Goal: Register for event/course

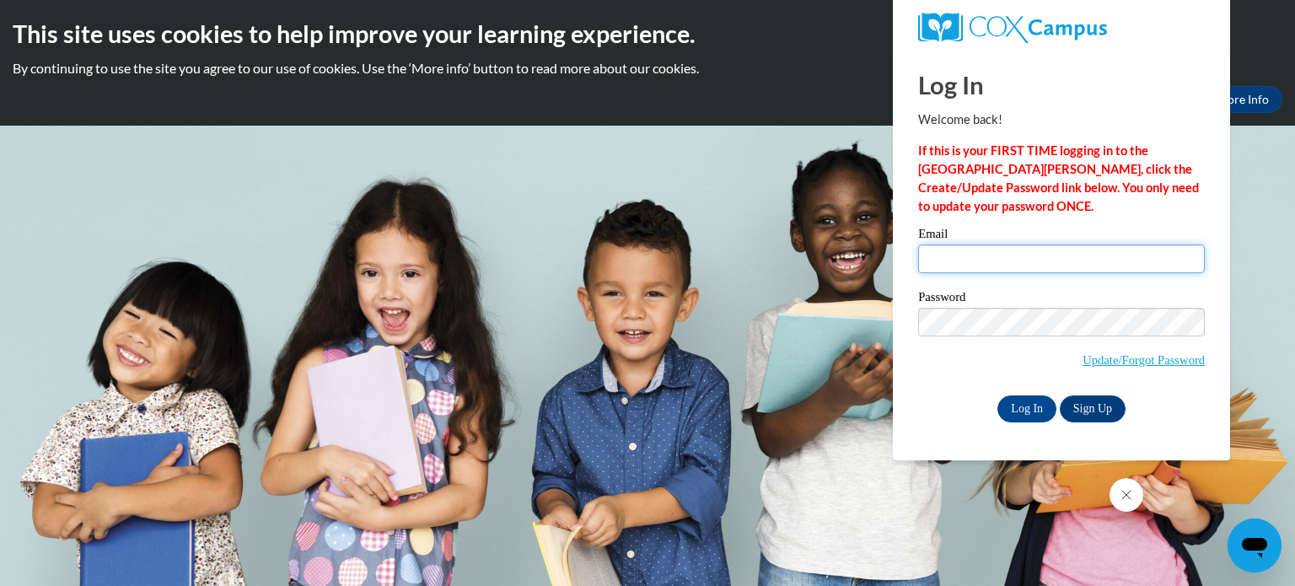
click at [1009, 269] on input "Email" at bounding box center [1061, 259] width 287 height 29
type input "[EMAIL_ADDRESS][DOMAIN_NAME]"
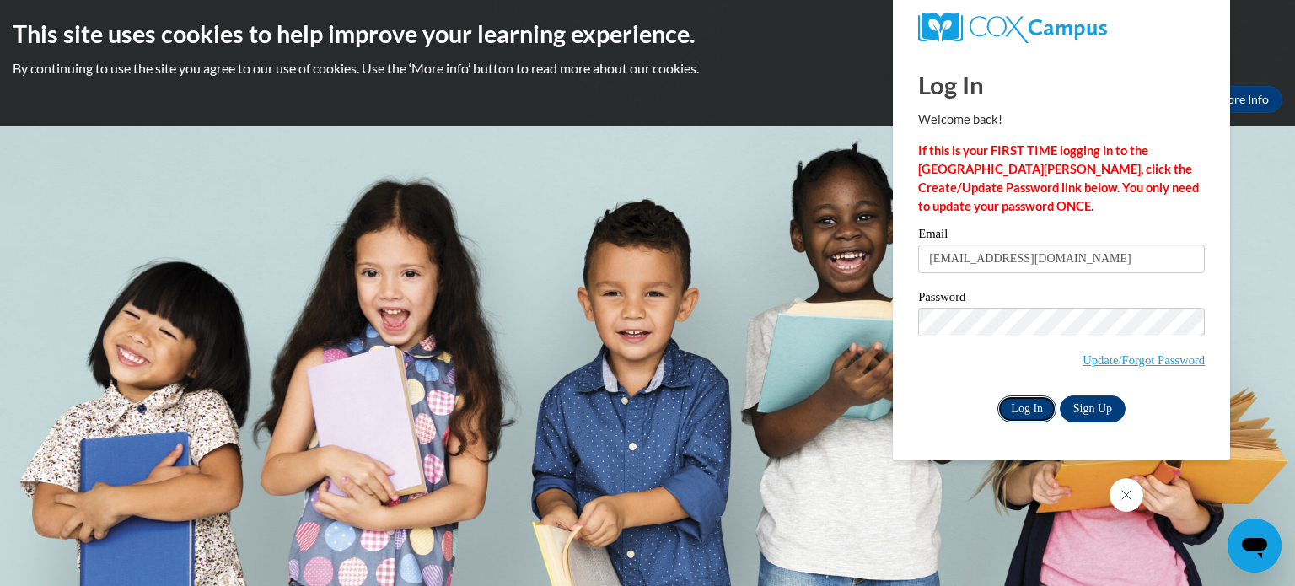
click at [1031, 404] on input "Log In" at bounding box center [1027, 409] width 59 height 27
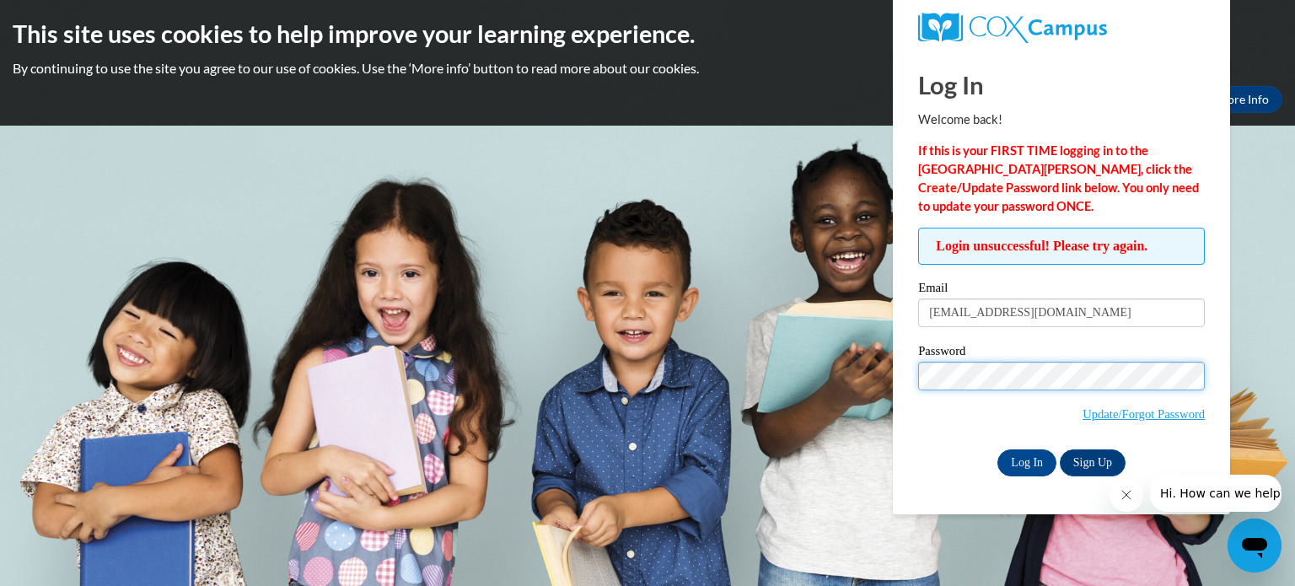
click at [998, 449] on input "Log In" at bounding box center [1027, 462] width 59 height 27
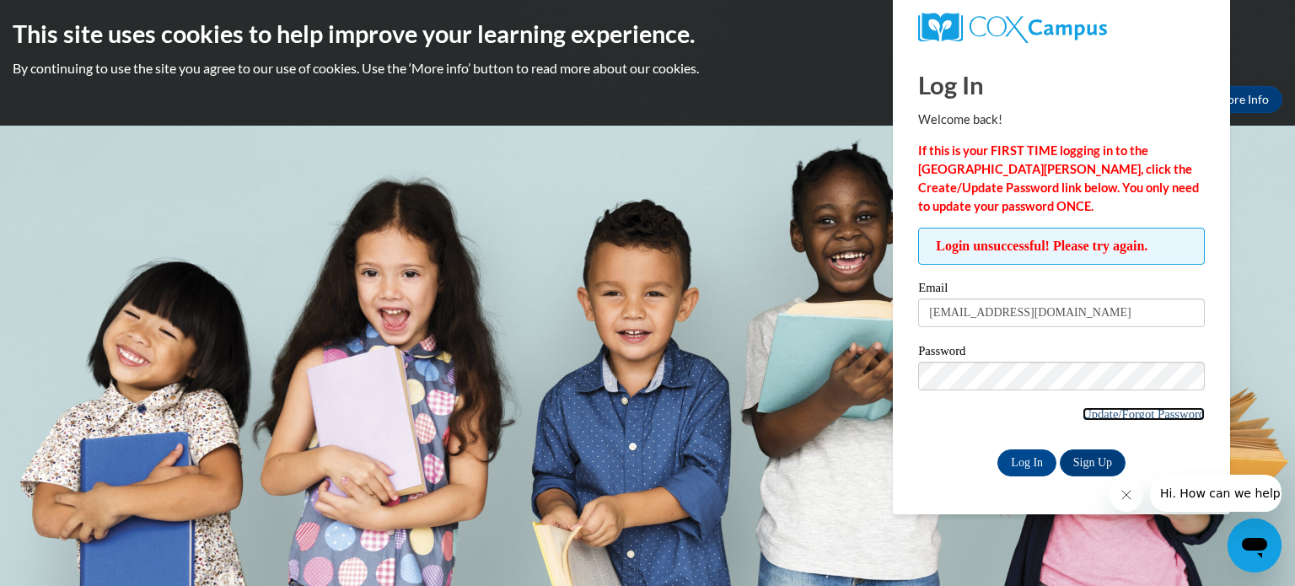
click at [1133, 413] on link "Update/Forgot Password" at bounding box center [1144, 413] width 122 height 13
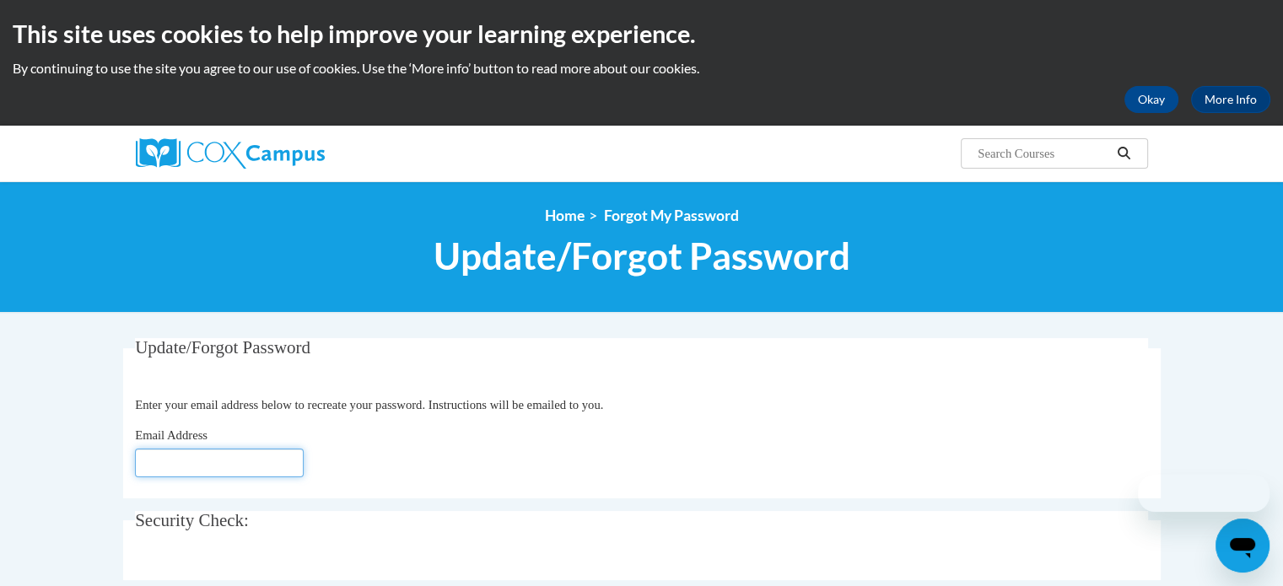
click at [243, 449] on input "Email Address" at bounding box center [219, 463] width 169 height 29
type input "amclary@kusd.edu"
click at [398, 469] on div "Email Address amclary@kusd.edu" at bounding box center [641, 451] width 1013 height 51
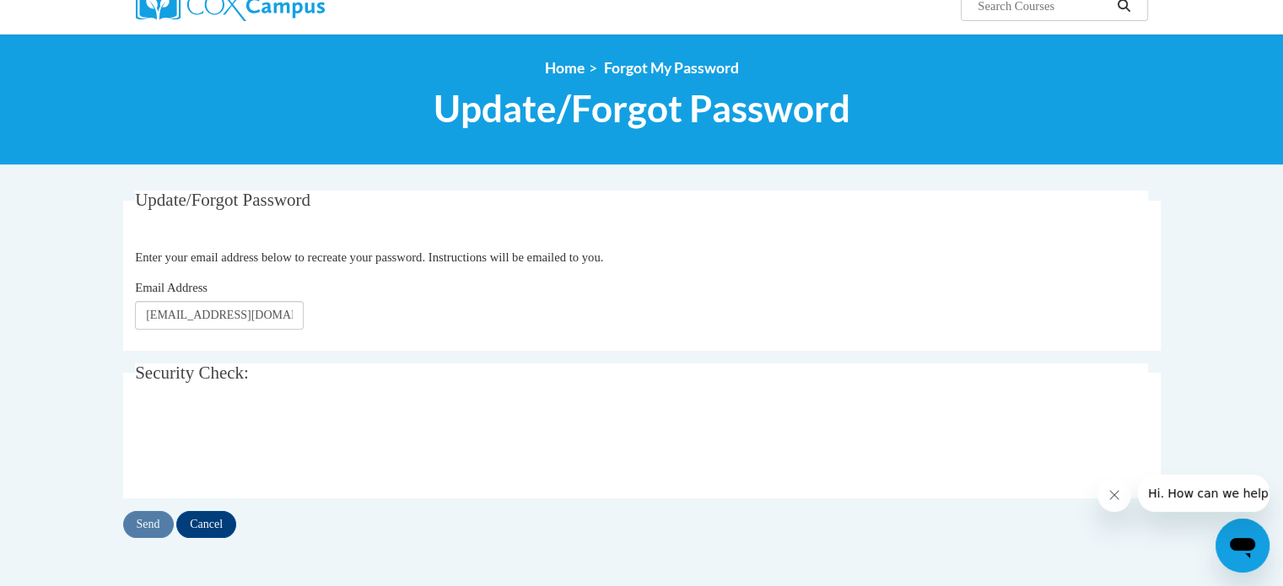
scroll to position [151, 0]
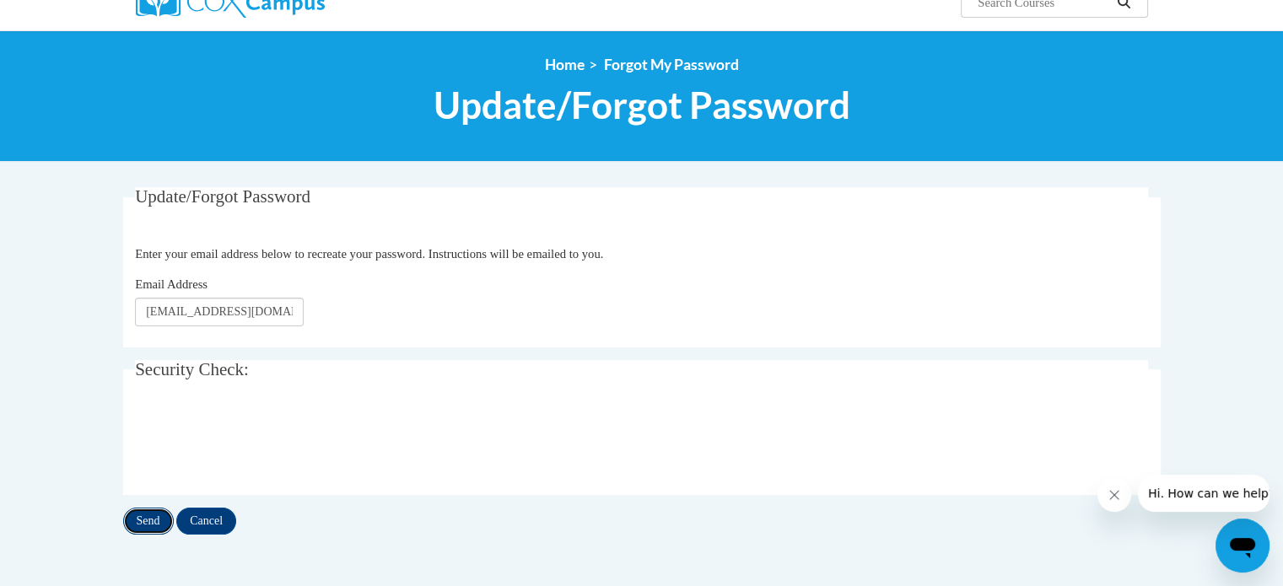
click at [154, 527] on input "Send" at bounding box center [148, 521] width 51 height 27
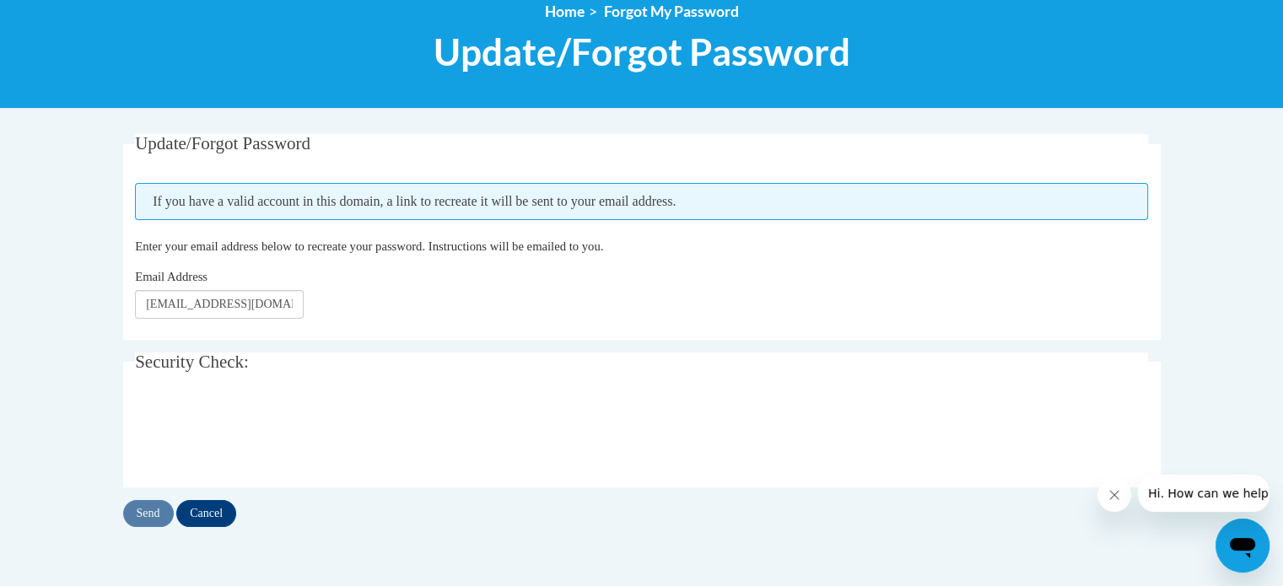
scroll to position [216, 0]
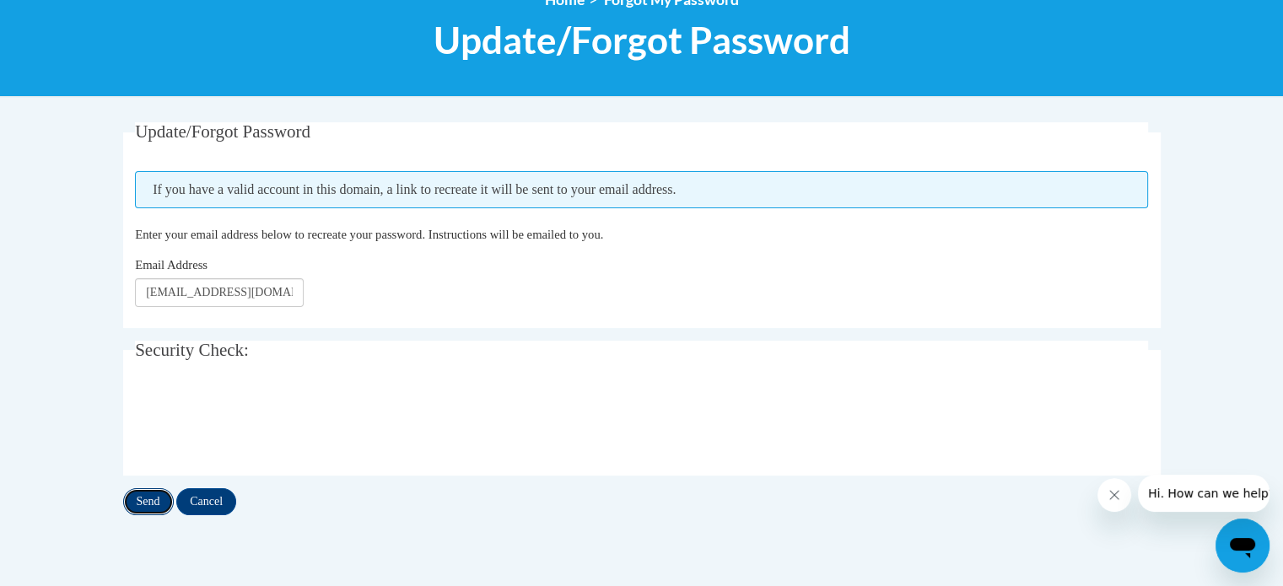
click at [153, 493] on input "Send" at bounding box center [148, 501] width 51 height 27
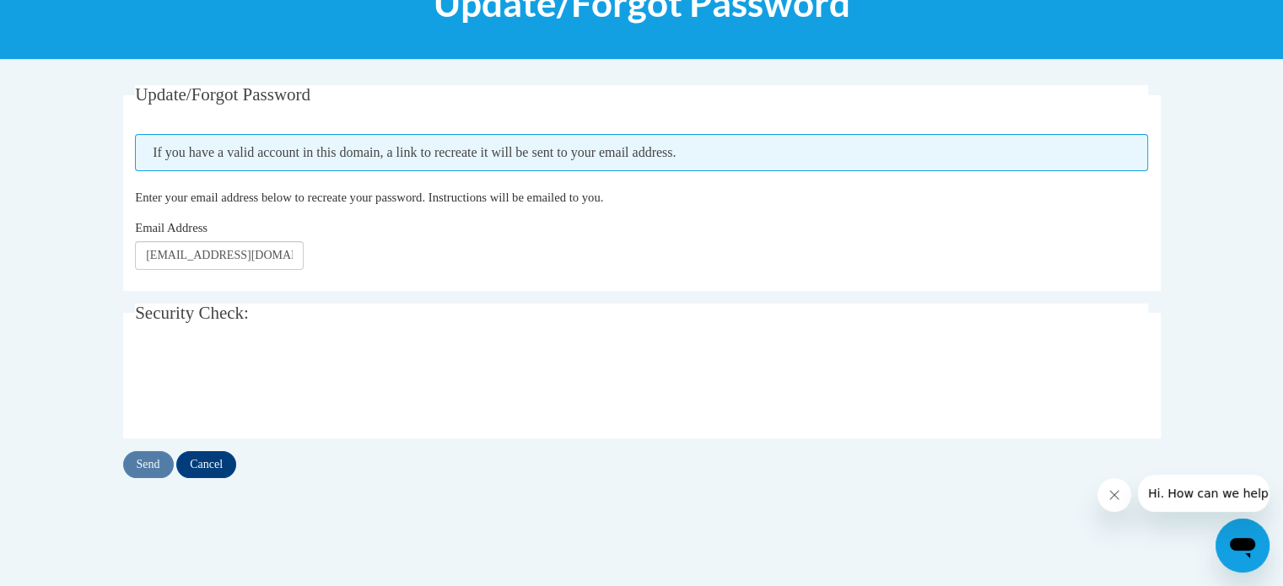
scroll to position [172, 0]
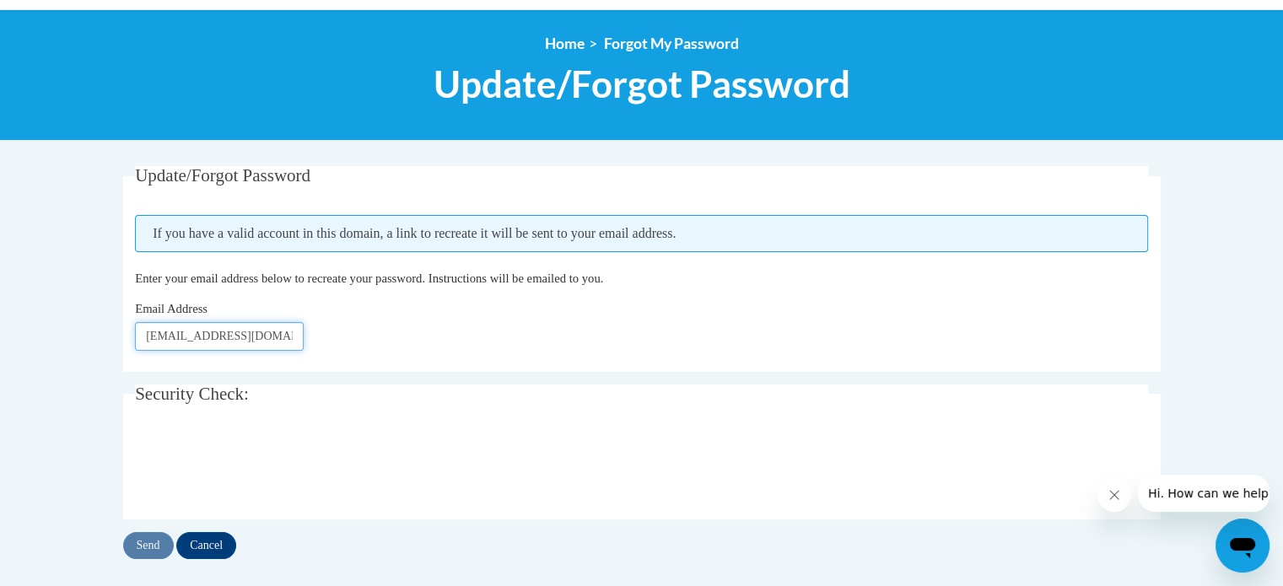
click at [173, 330] on input "amclary@kusd.edu" at bounding box center [219, 336] width 169 height 29
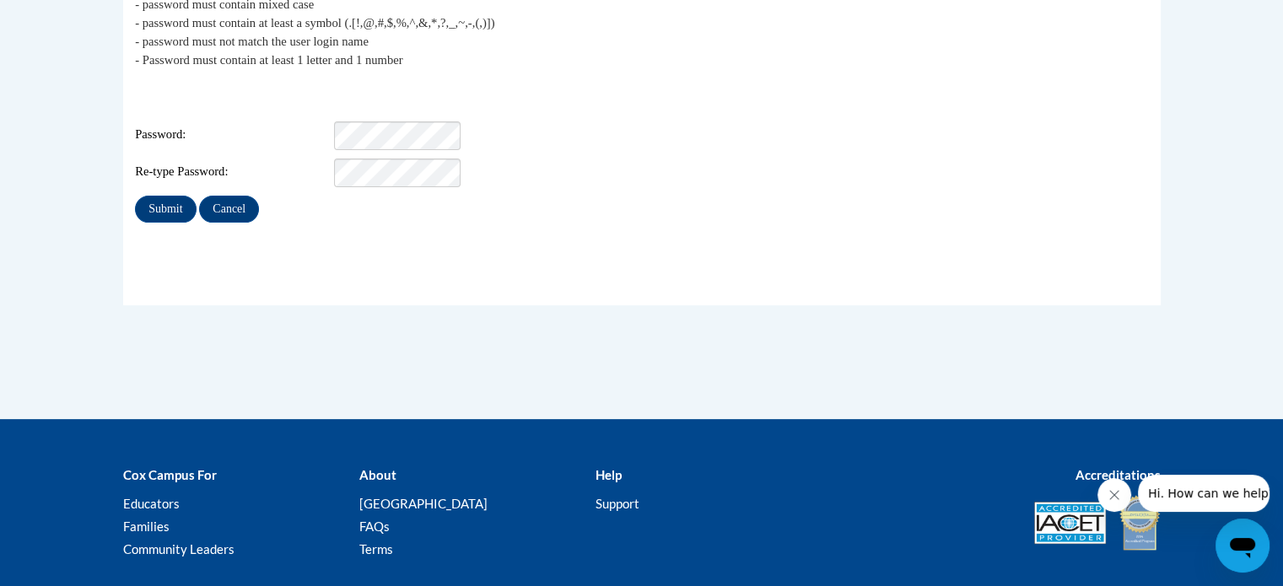
scroll to position [412, 0]
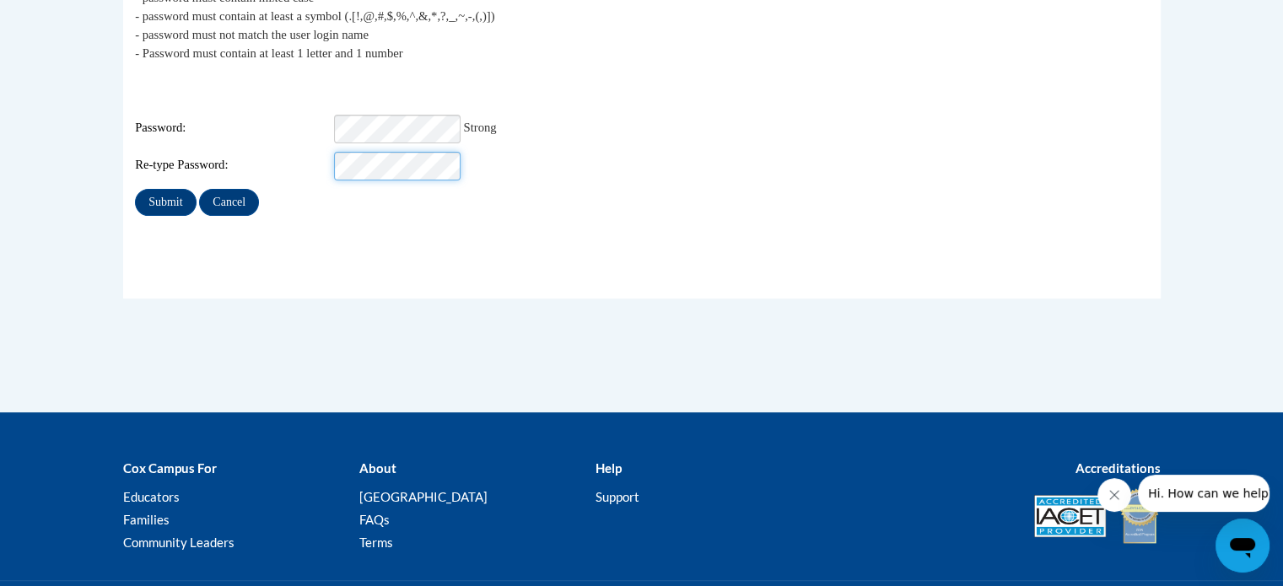
click at [135, 189] on input "Submit" at bounding box center [165, 202] width 61 height 27
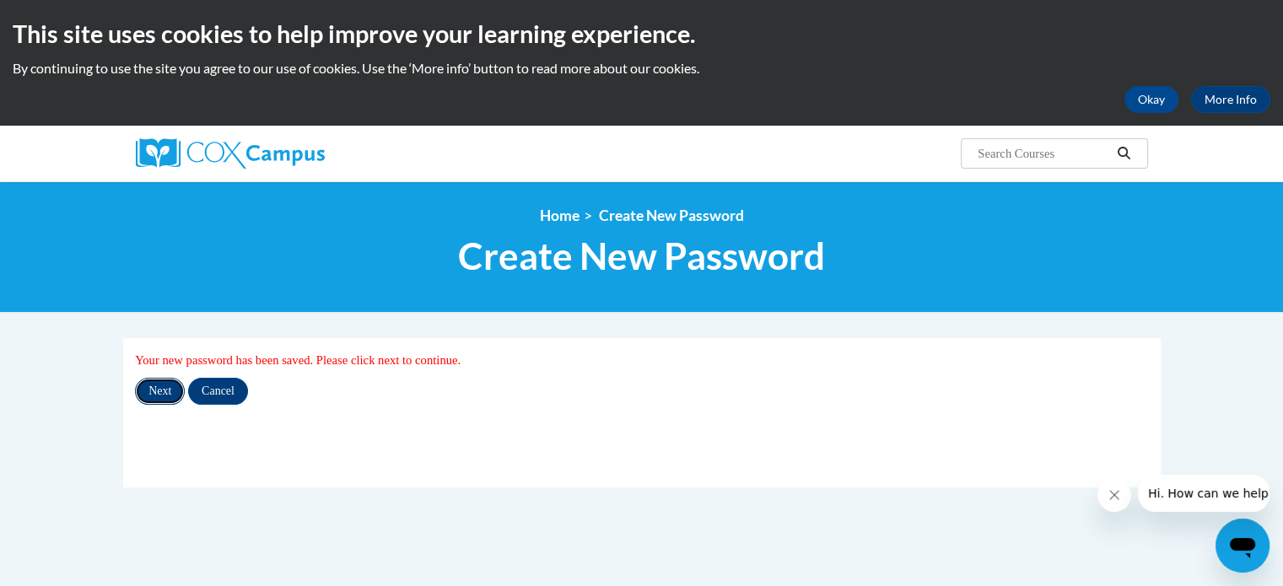
click at [161, 401] on input "Next" at bounding box center [160, 391] width 50 height 27
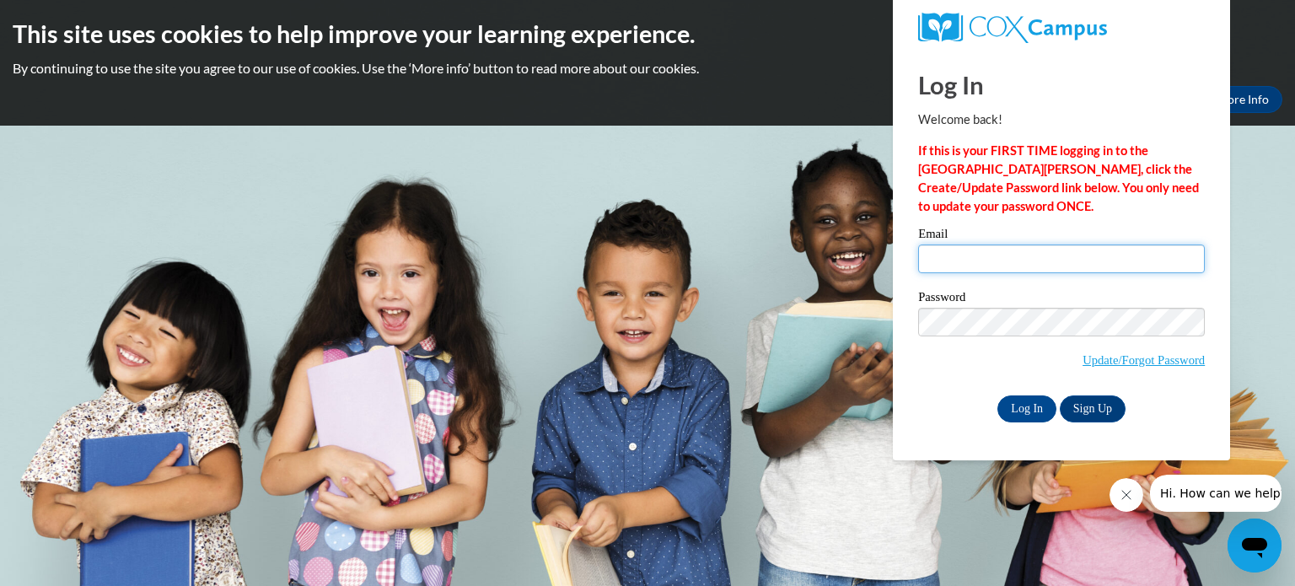
click at [966, 272] on input "Email" at bounding box center [1061, 259] width 287 height 29
drag, startPoint x: 1002, startPoint y: 277, endPoint x: 999, endPoint y: 266, distance: 11.3
click at [999, 266] on div "Email" at bounding box center [1061, 257] width 287 height 58
click at [999, 266] on input "Email" at bounding box center [1061, 259] width 287 height 29
type input "amclary@kusd.edu"
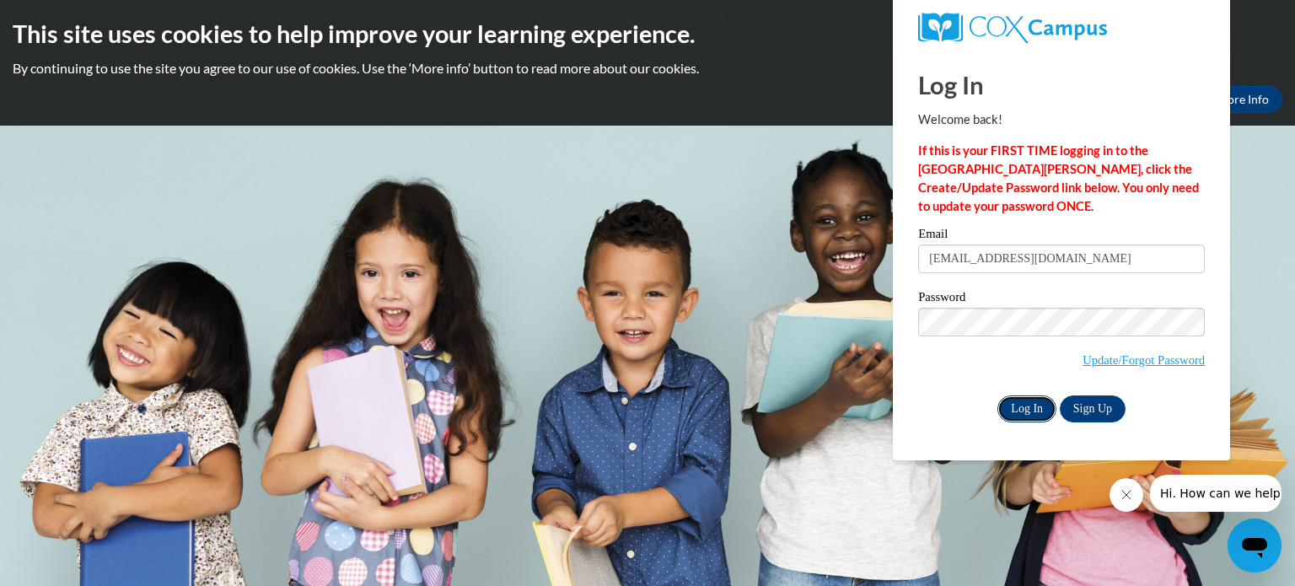
click at [1039, 417] on input "Log In" at bounding box center [1027, 409] width 59 height 27
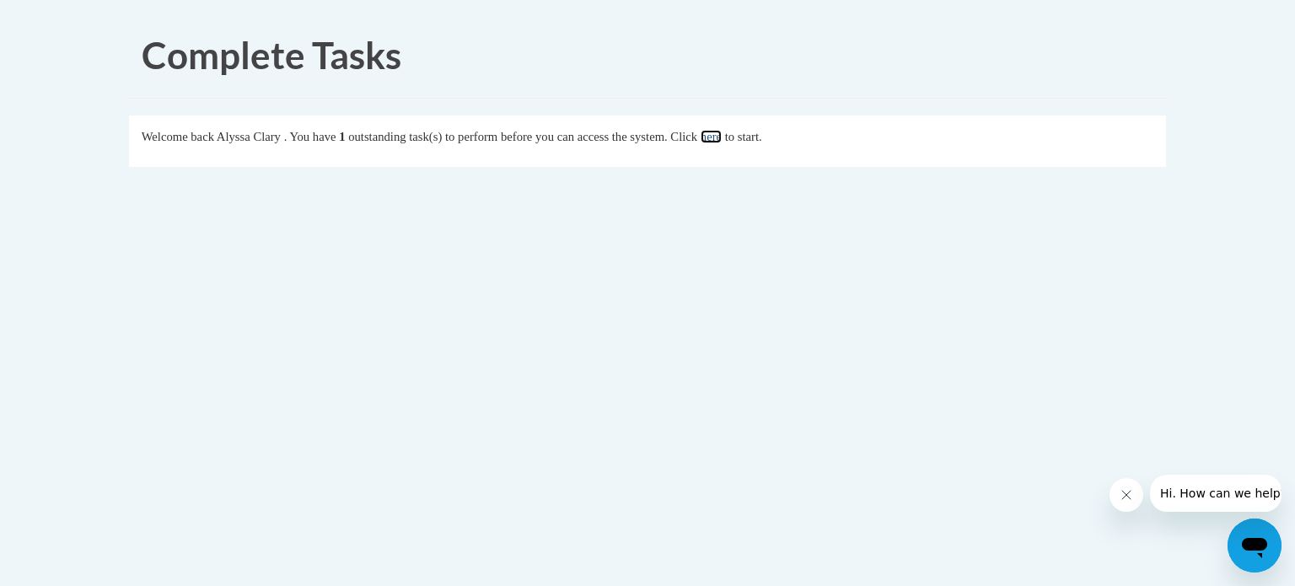
click at [722, 141] on link "here" at bounding box center [711, 136] width 21 height 13
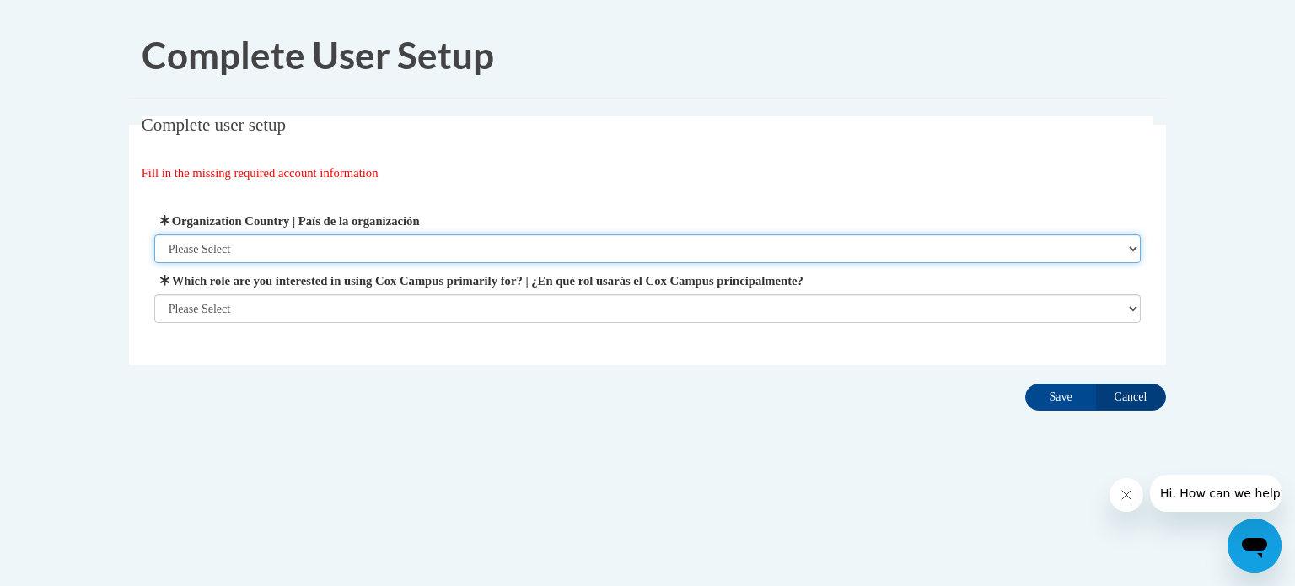
click at [277, 252] on select "Please Select United States | Estados Unidos Outside of the United States | Fue…" at bounding box center [648, 248] width 988 height 29
select select "ad49bcad-a171-4b2e-b99c-48b446064914"
click at [154, 234] on select "Please Select United States | Estados Unidos Outside of the United States | Fue…" at bounding box center [648, 248] width 988 height 29
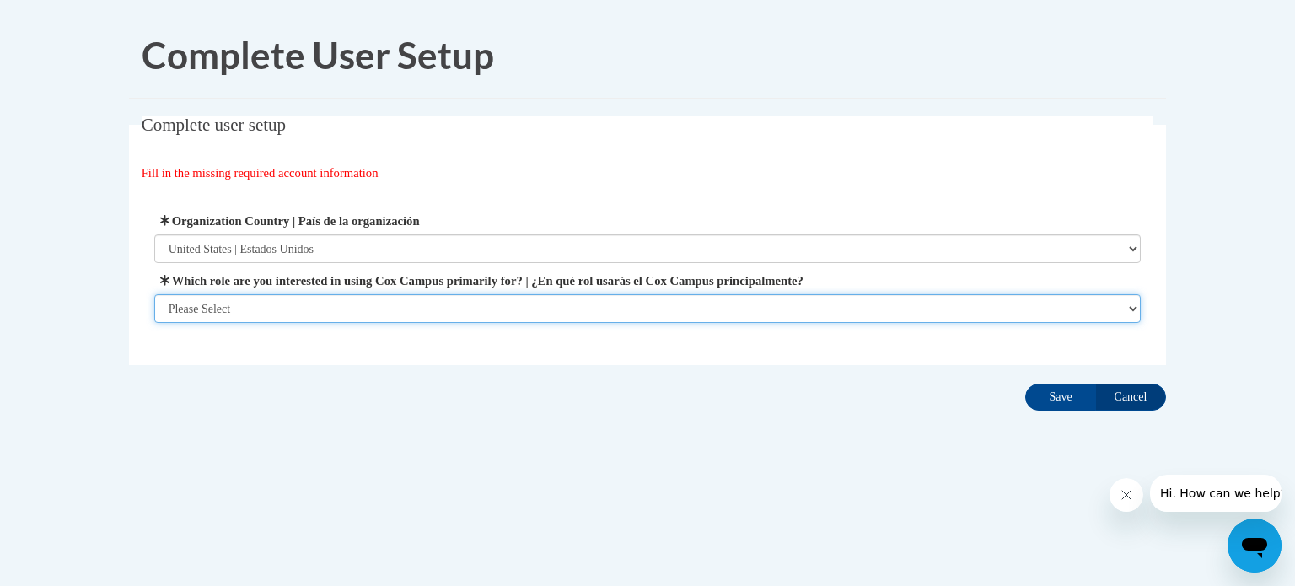
click at [257, 306] on select "Please Select College/University | Colegio/Universidad Community/Nonprofit Part…" at bounding box center [648, 308] width 988 height 29
select select "fbf2d438-af2f-41f8-98f1-81c410e29de3"
click at [154, 323] on select "Please Select College/University | Colegio/Universidad Community/Nonprofit Part…" at bounding box center [648, 308] width 988 height 29
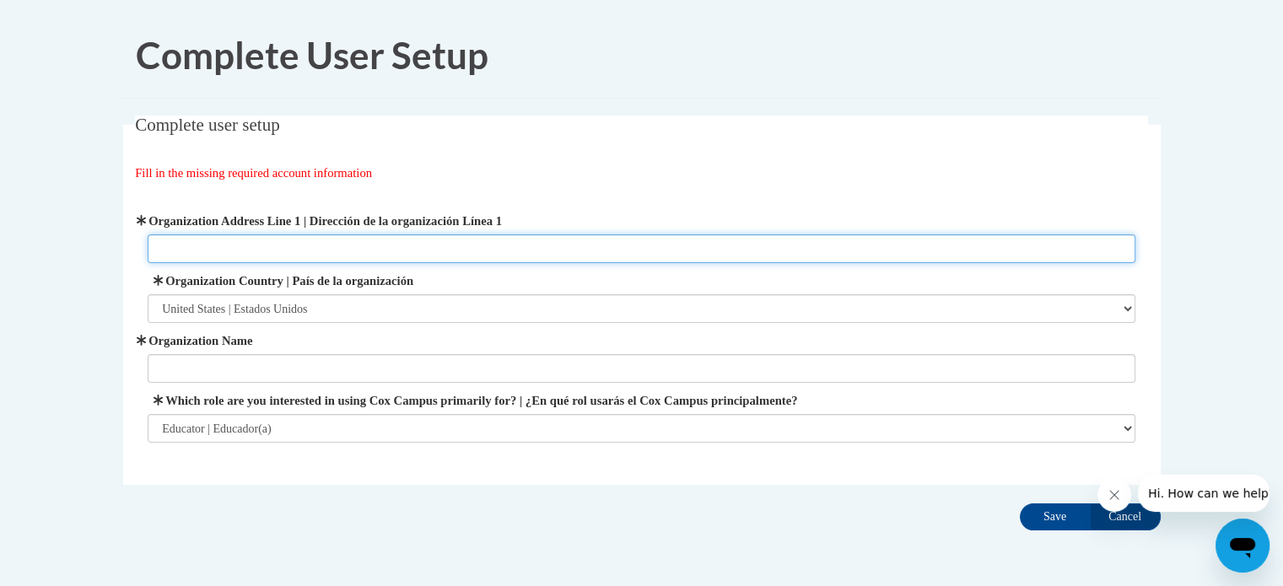
click at [347, 257] on input "Organization Address Line 1 | Dirección de la organización Línea 1" at bounding box center [642, 248] width 988 height 29
type input "4011 87th st"
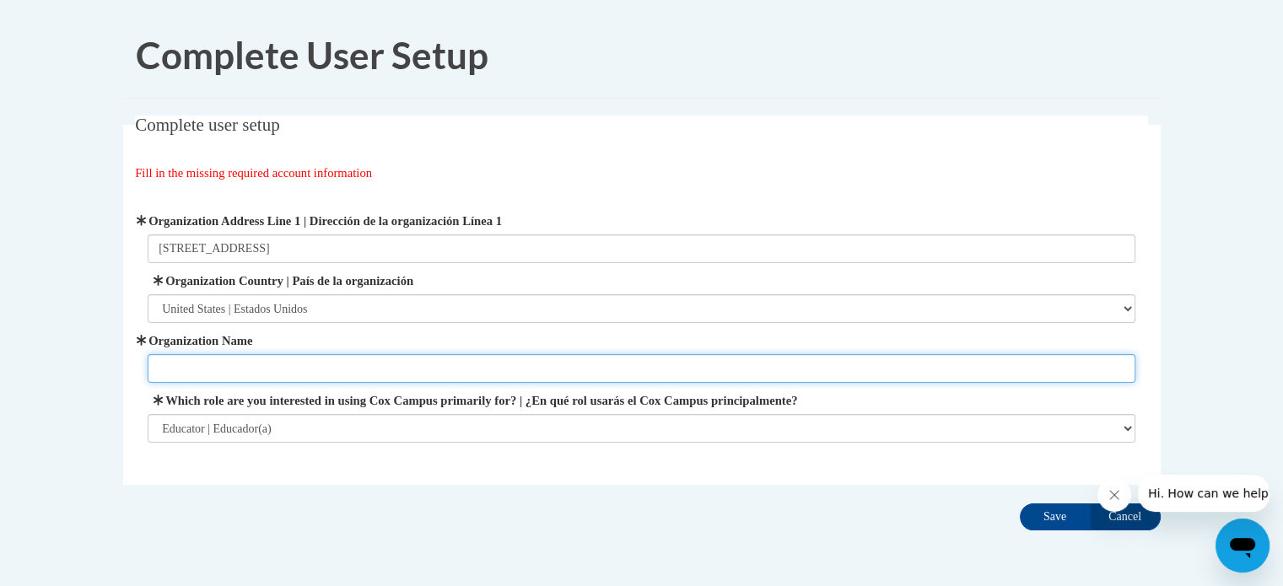
click at [301, 356] on input "Organization Name" at bounding box center [642, 368] width 988 height 29
type input "Jeffery Elementary"
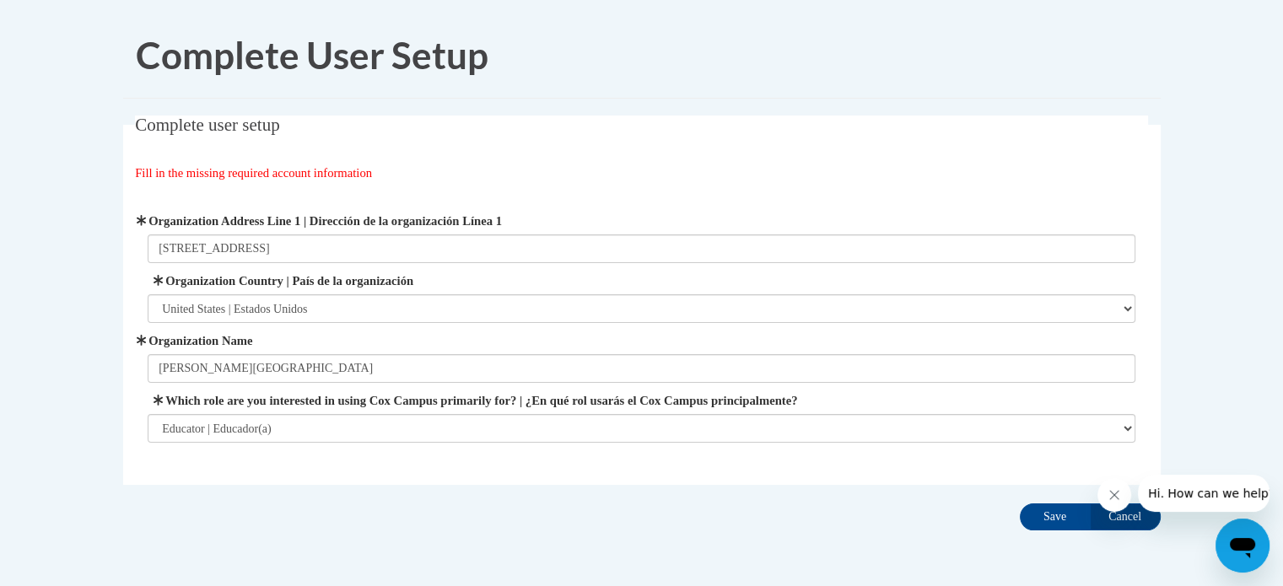
click at [432, 476] on fieldset "Complete user setup Fill in the missing required account information User Profi…" at bounding box center [641, 300] width 1037 height 369
click at [1046, 516] on input "Save" at bounding box center [1055, 516] width 71 height 27
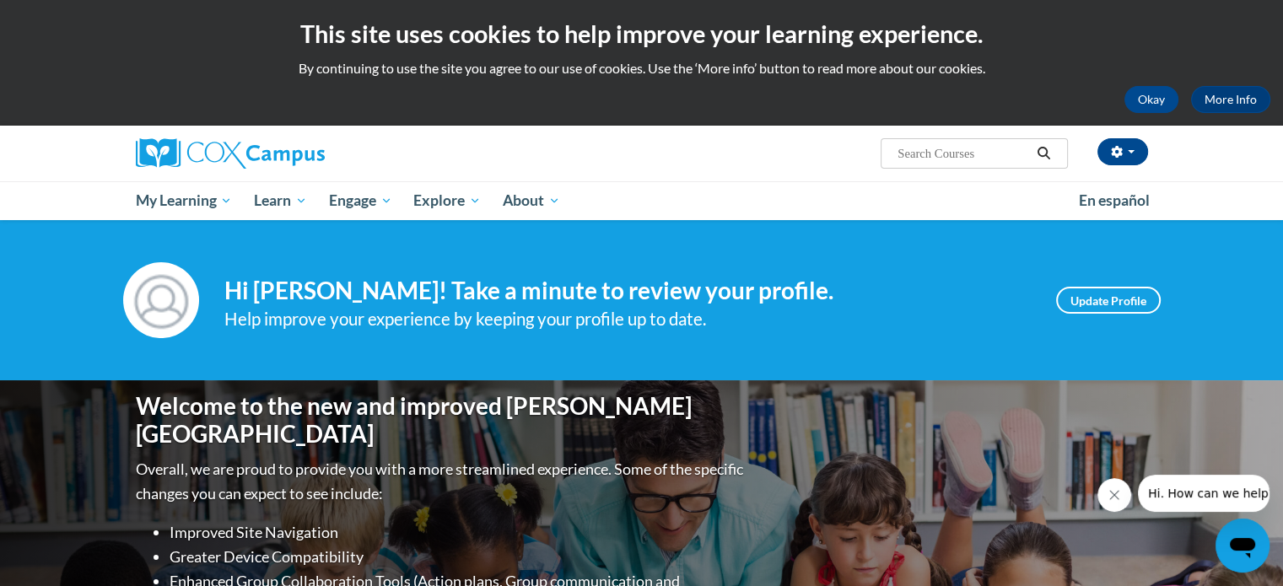
click at [1000, 163] on input "Search..." at bounding box center [963, 153] width 135 height 20
type input "commprehension"
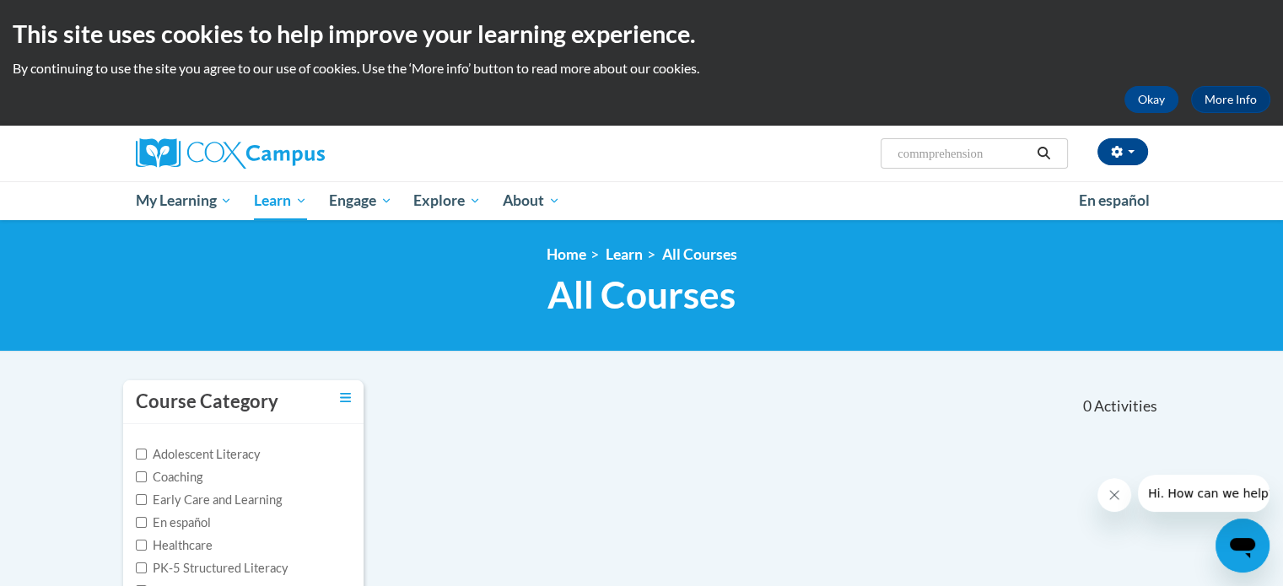
click at [933, 156] on input "commprehension" at bounding box center [963, 153] width 135 height 20
type input "comprehension"
click at [982, 152] on input "comprehension" at bounding box center [963, 153] width 135 height 20
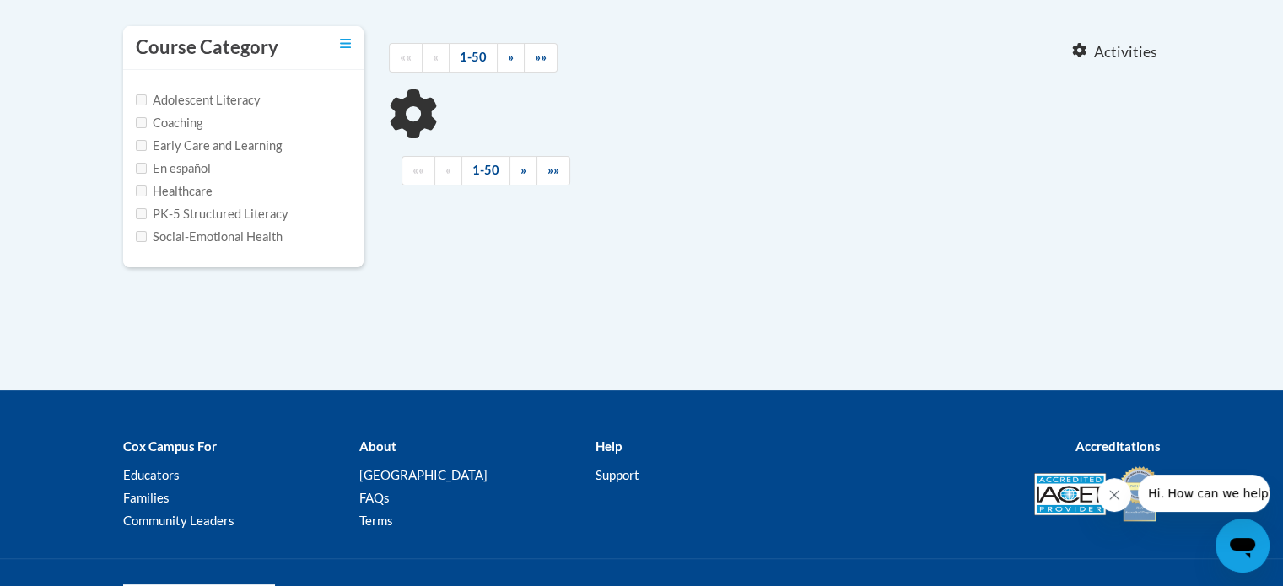
type input "comprehension"
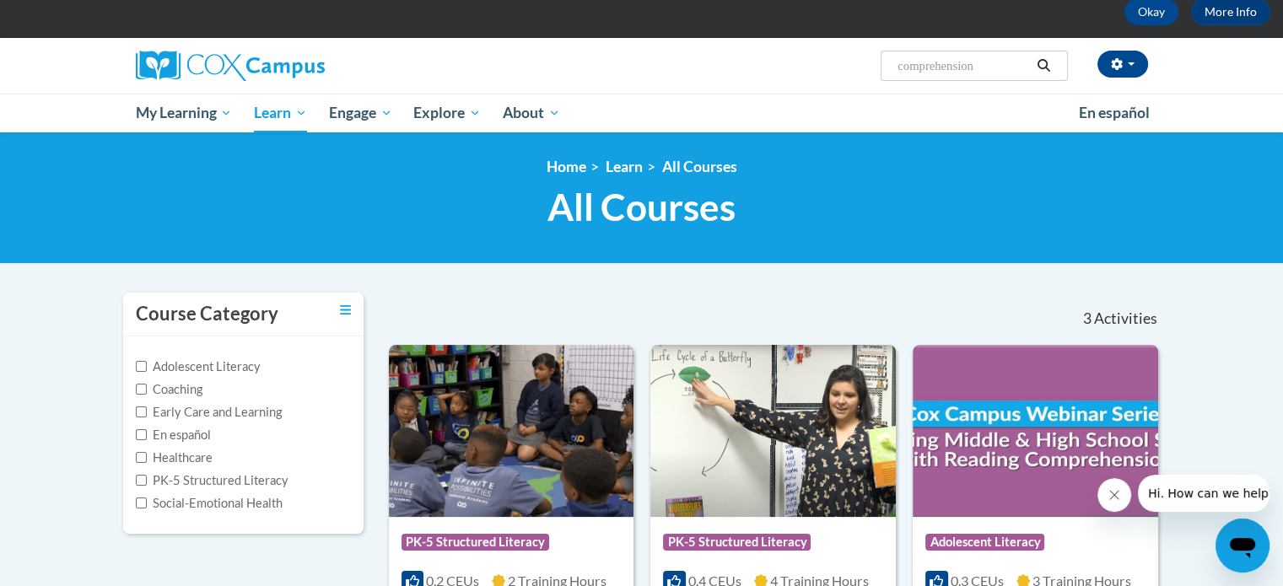
scroll to position [80, 0]
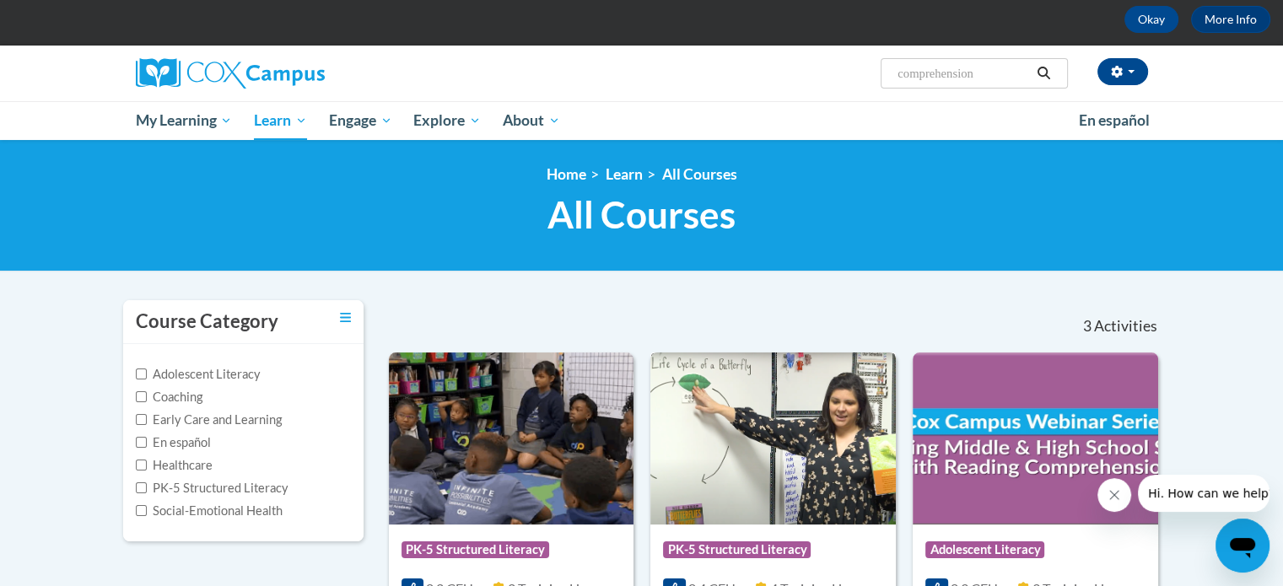
click at [716, 433] on img at bounding box center [772, 439] width 245 height 172
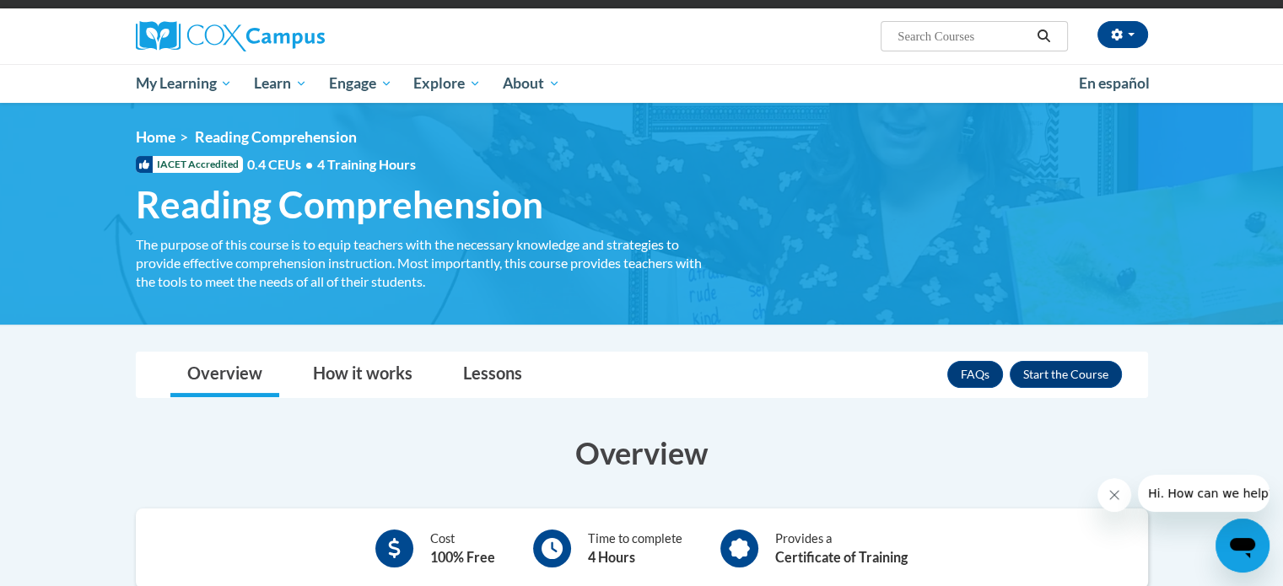
scroll to position [118, 0]
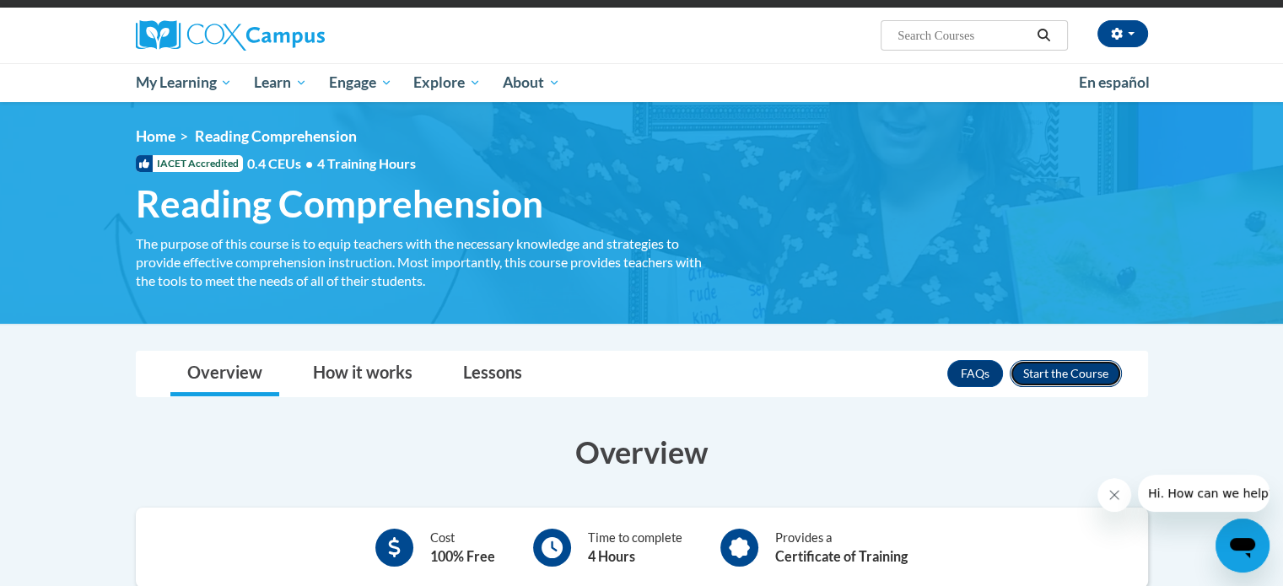
click at [1068, 379] on button "Enroll" at bounding box center [1065, 373] width 112 height 27
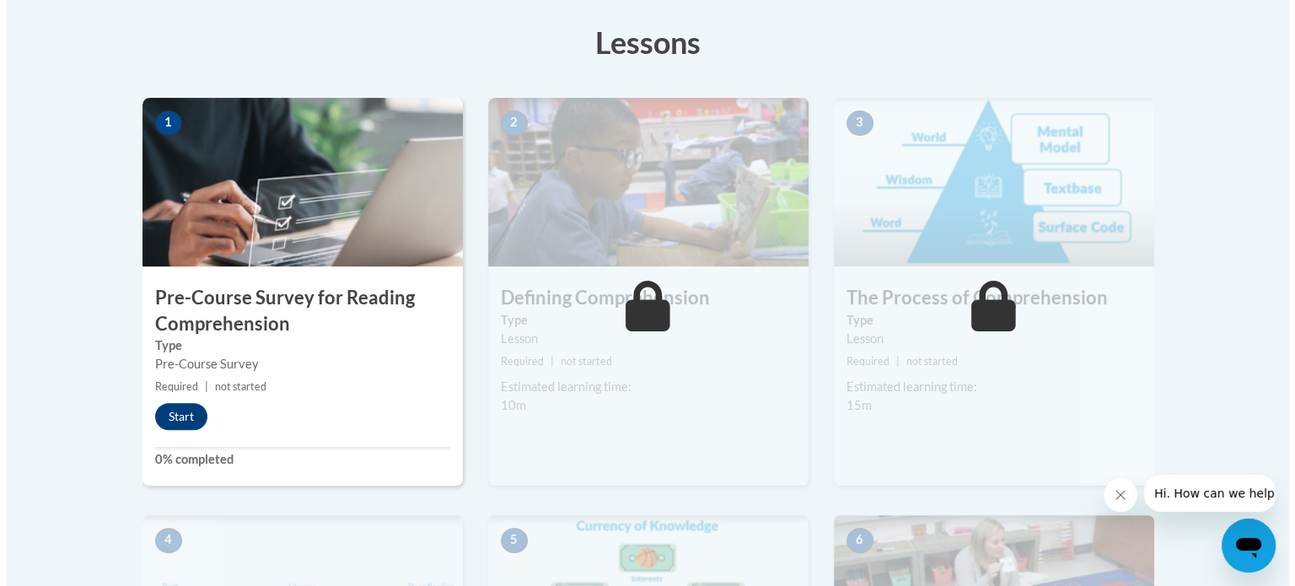
scroll to position [472, 0]
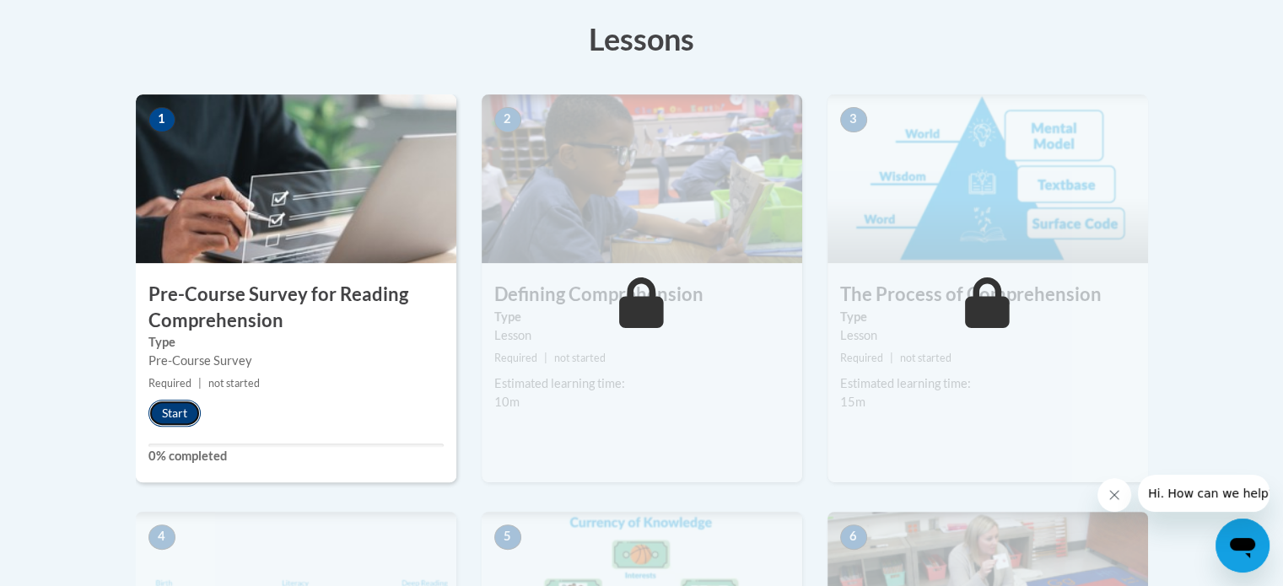
click at [186, 409] on button "Start" at bounding box center [174, 413] width 52 height 27
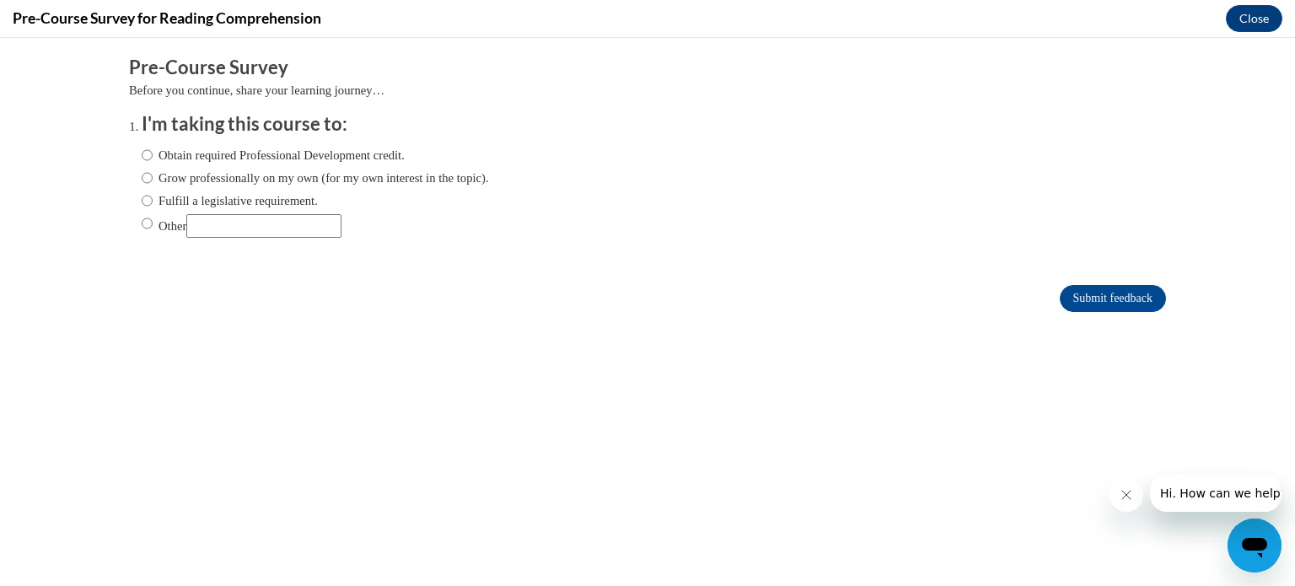
scroll to position [0, 0]
click at [256, 157] on label "Obtain required Professional Development credit." at bounding box center [273, 155] width 263 height 19
click at [153, 157] on input "Obtain required Professional Development credit." at bounding box center [147, 155] width 11 height 19
radio input "true"
click at [1141, 295] on input "Submit feedback" at bounding box center [1113, 298] width 106 height 27
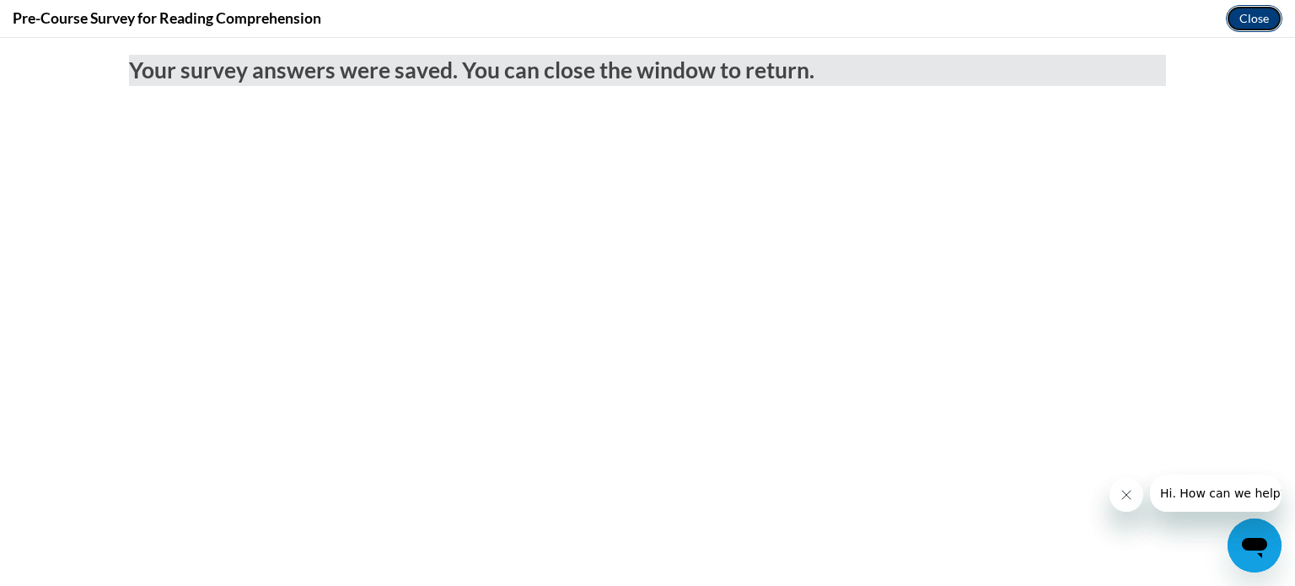
click at [1258, 9] on button "Close" at bounding box center [1254, 18] width 57 height 27
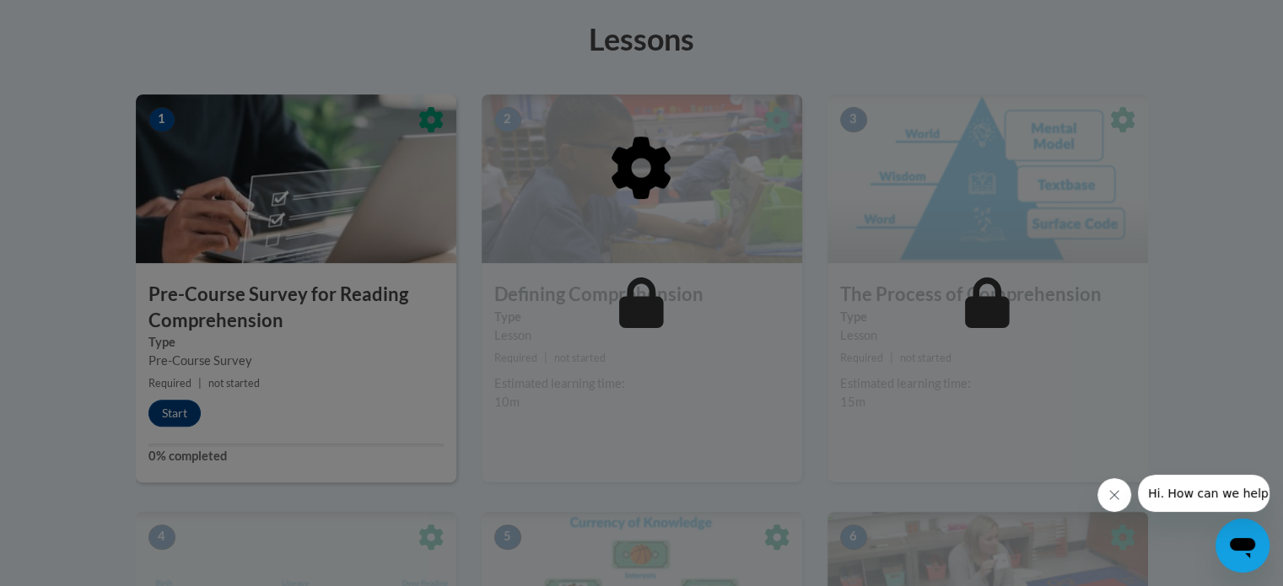
click at [1110, 491] on icon "Close message from company" at bounding box center [1114, 495] width 8 height 8
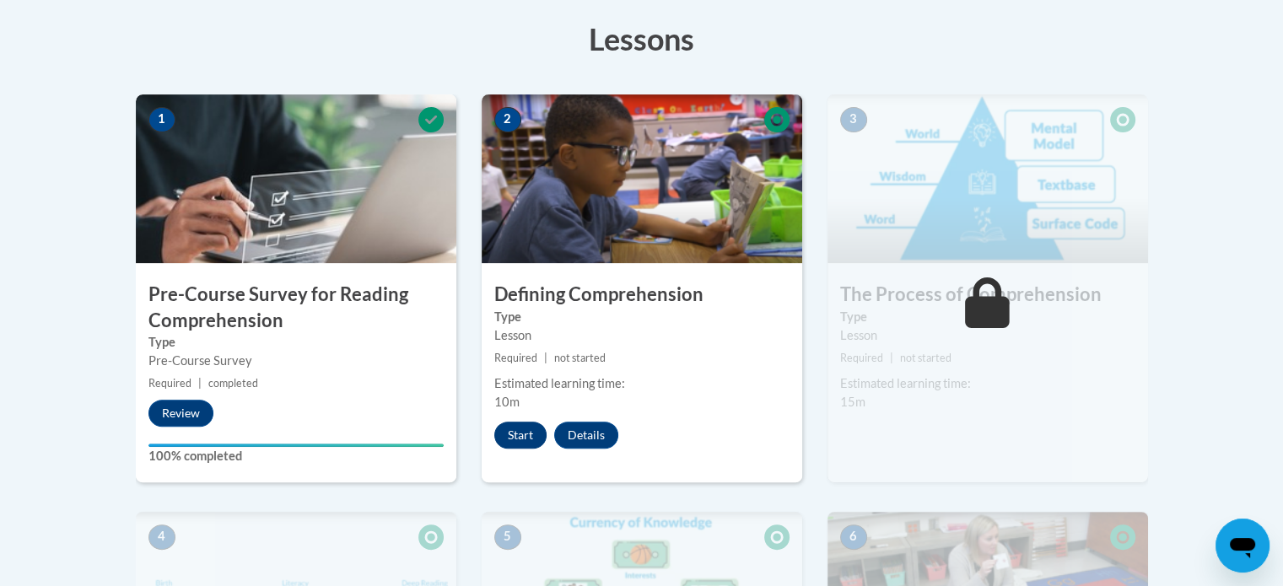
click at [520, 433] on button "Start" at bounding box center [520, 435] width 52 height 27
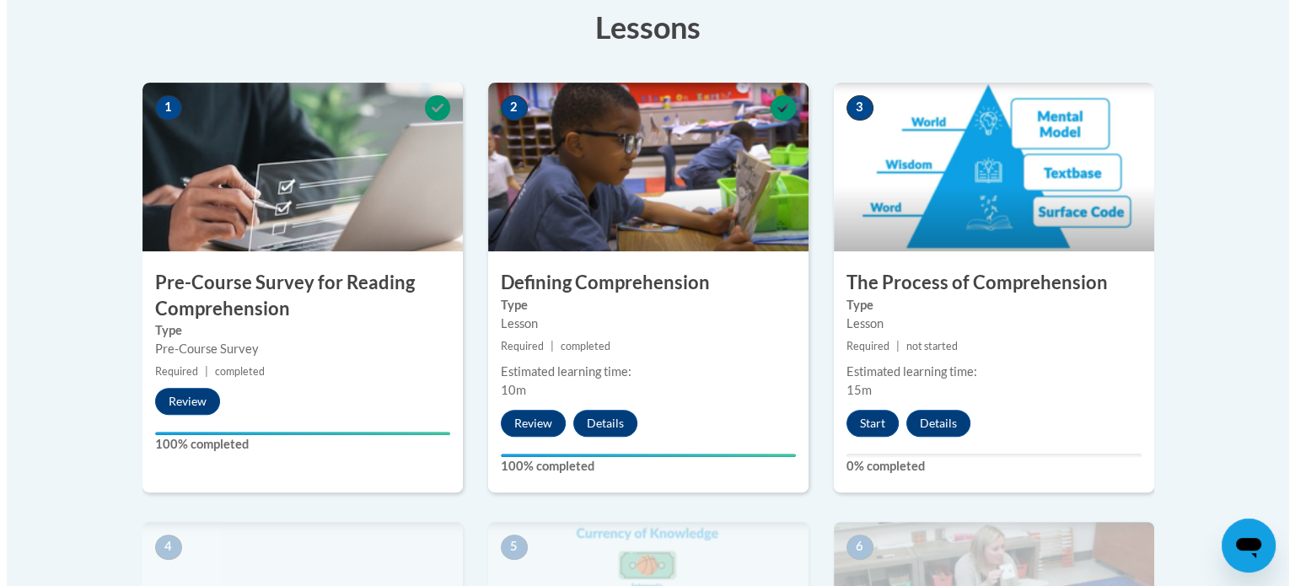
scroll to position [485, 0]
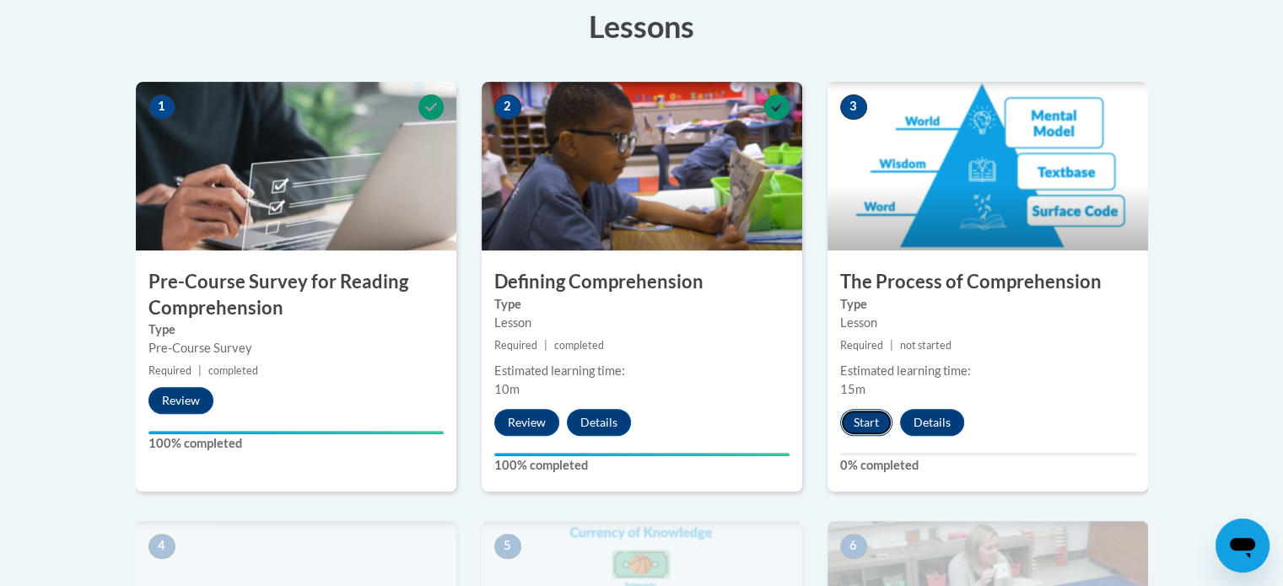
click at [858, 424] on button "Start" at bounding box center [866, 422] width 52 height 27
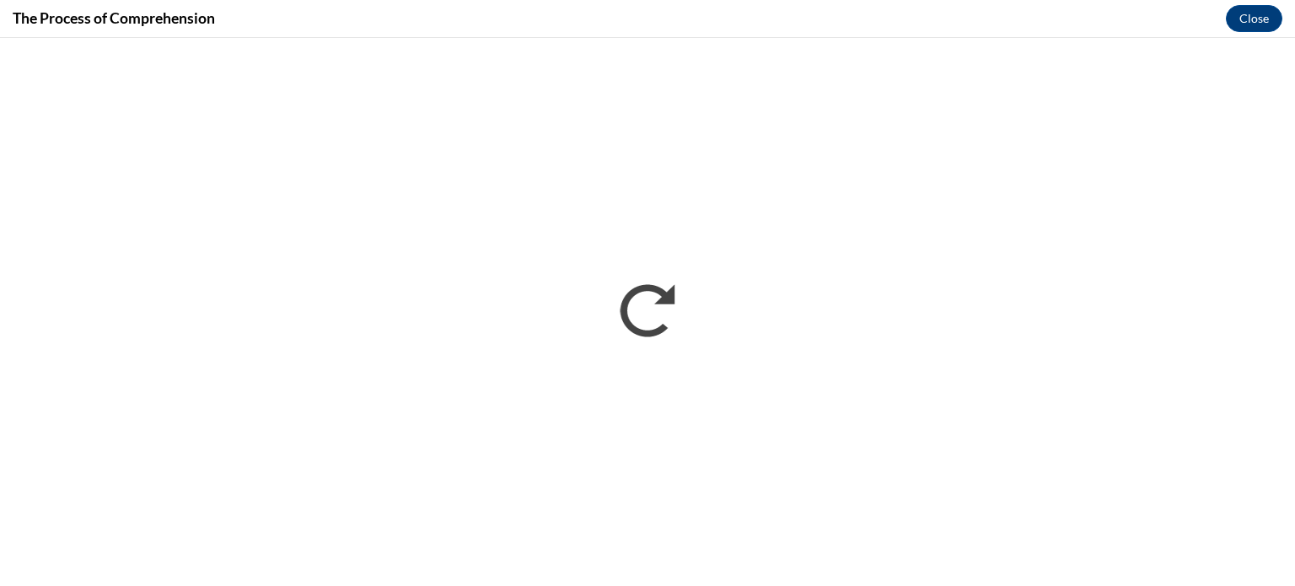
scroll to position [0, 0]
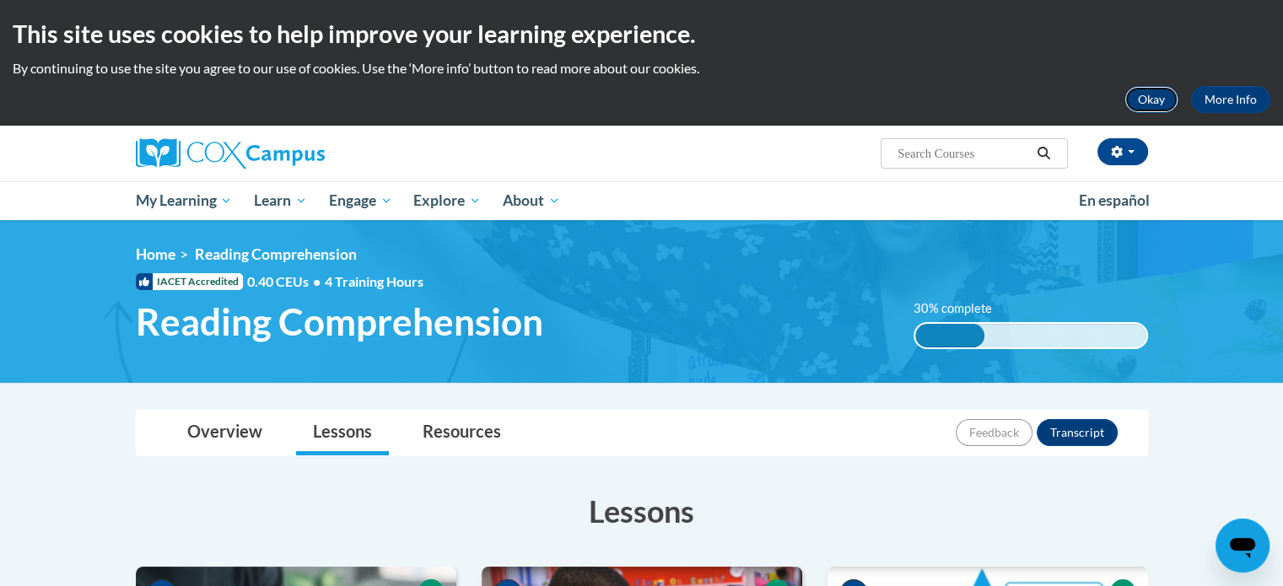
click at [1148, 100] on button "Okay" at bounding box center [1151, 99] width 54 height 27
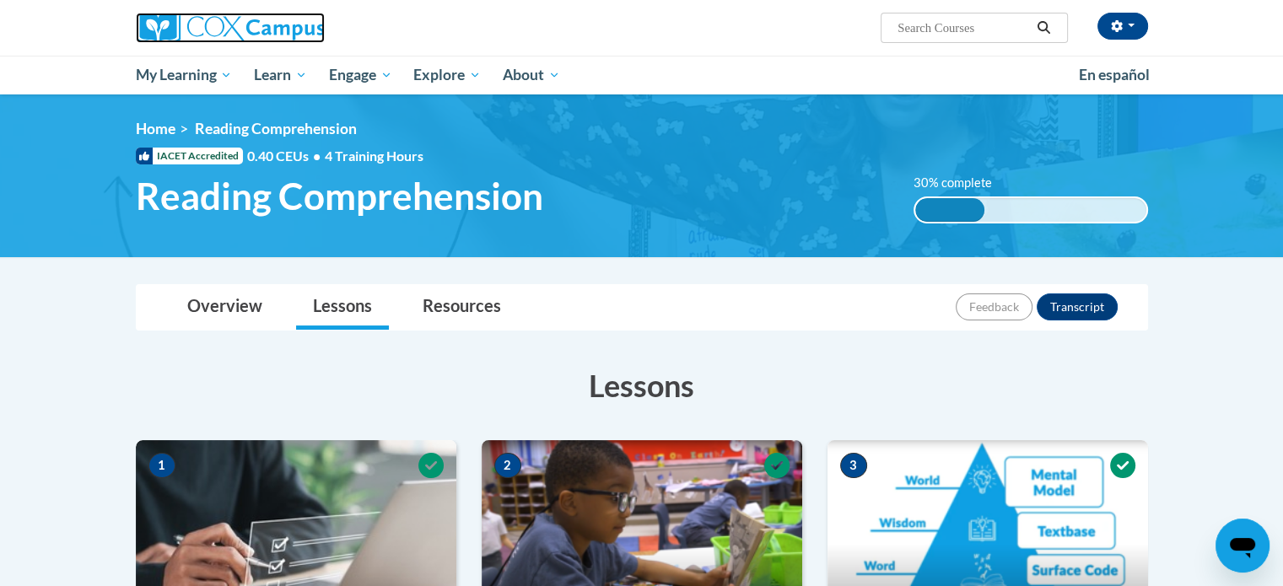
click at [138, 42] on img at bounding box center [230, 28] width 189 height 30
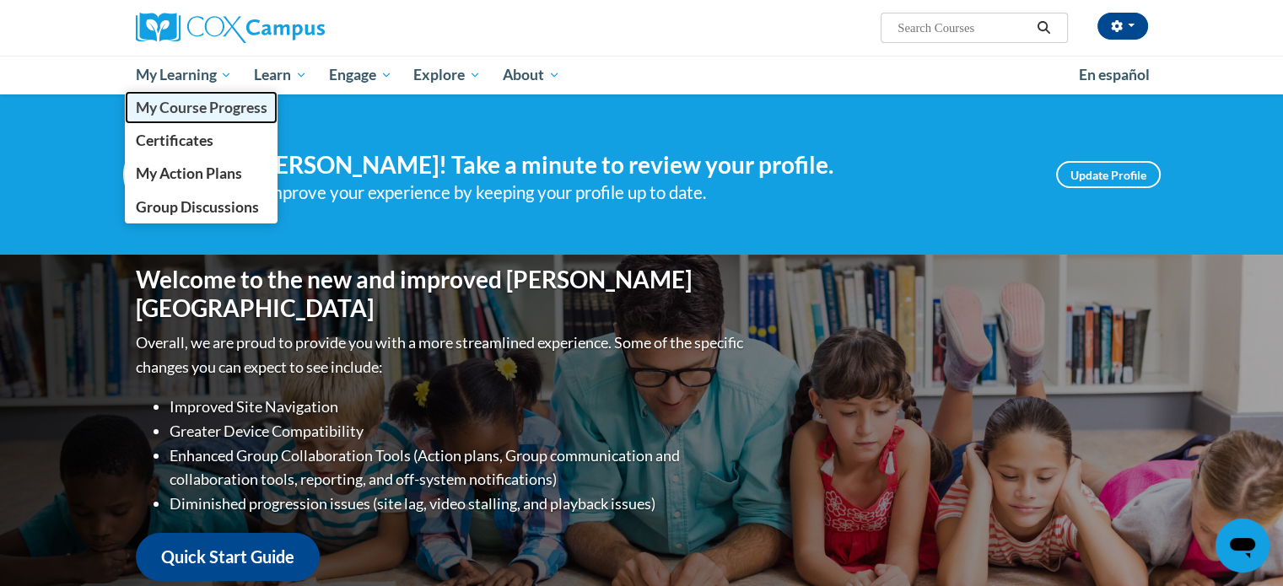
click at [165, 105] on span "My Course Progress" at bounding box center [201, 108] width 132 height 18
